Goal: Obtain resource: Download file/media

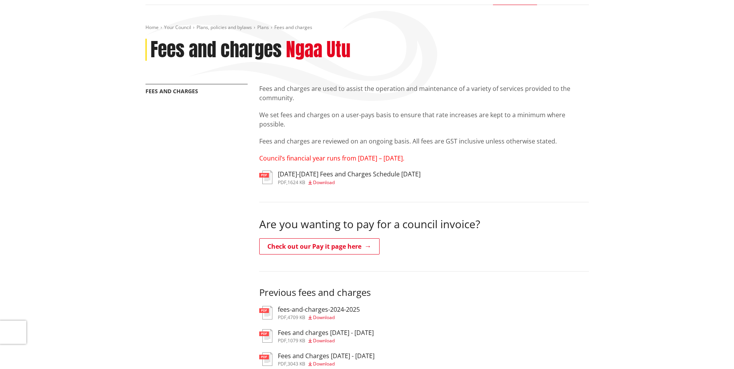
scroll to position [155, 0]
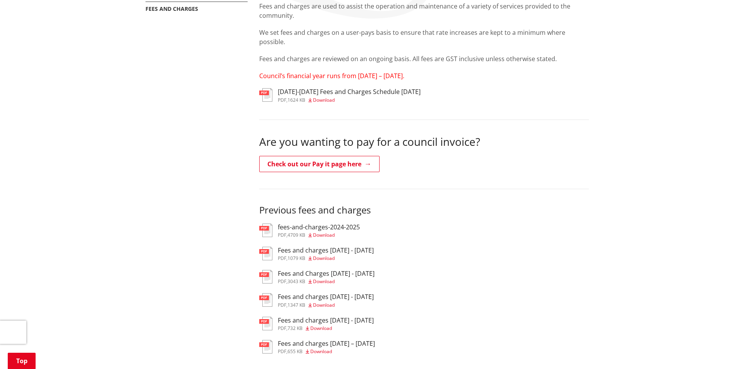
click at [332, 100] on span "Download" at bounding box center [324, 100] width 22 height 7
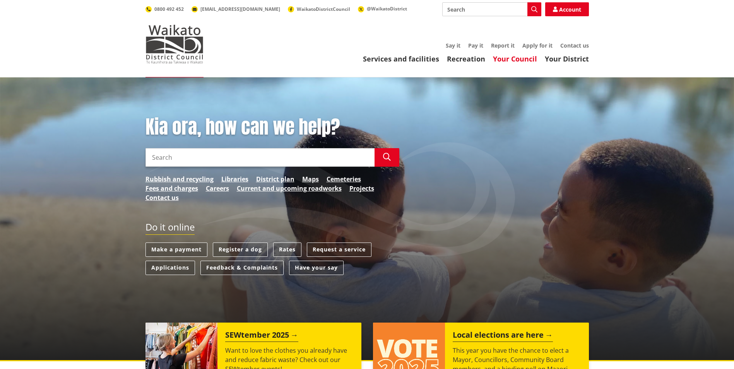
click at [526, 60] on link "Your Council" at bounding box center [515, 58] width 44 height 9
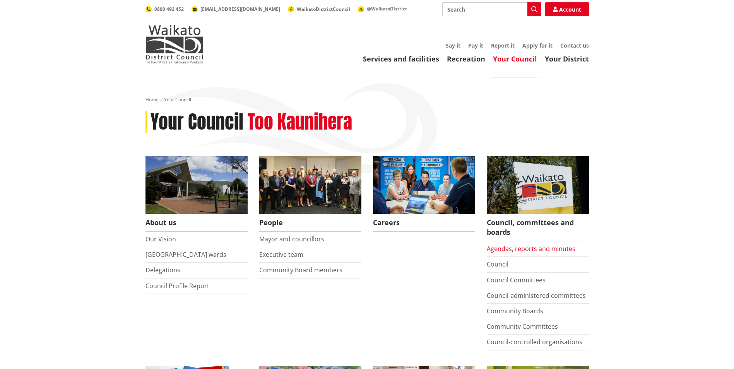
click at [519, 250] on link "Agendas, reports and minutes" at bounding box center [531, 249] width 89 height 9
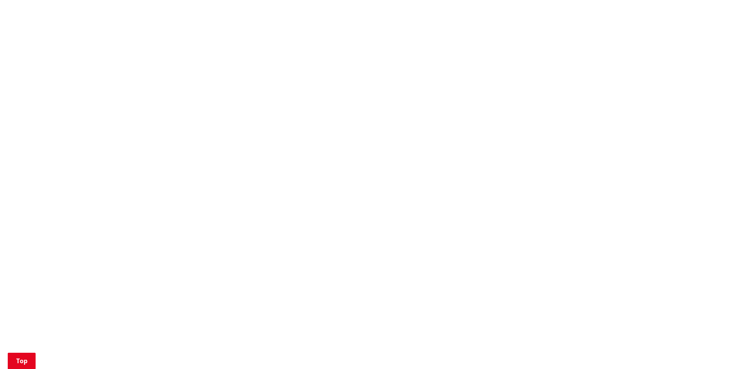
scroll to position [697, 0]
